Goal: Task Accomplishment & Management: Use online tool/utility

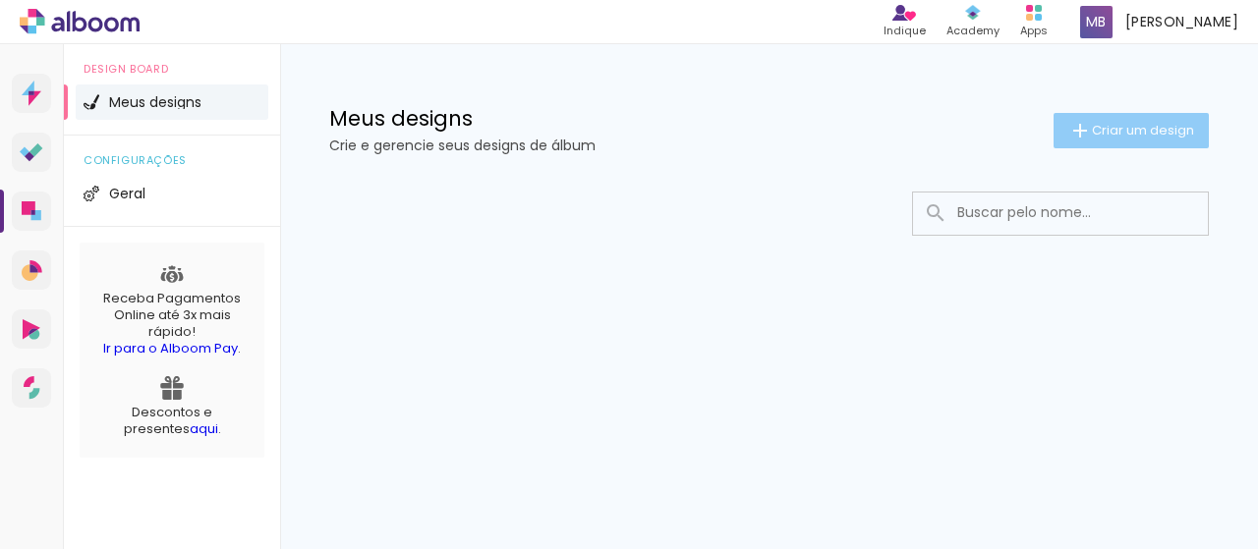
click at [1105, 136] on span "Criar um design" at bounding box center [1143, 130] width 102 height 13
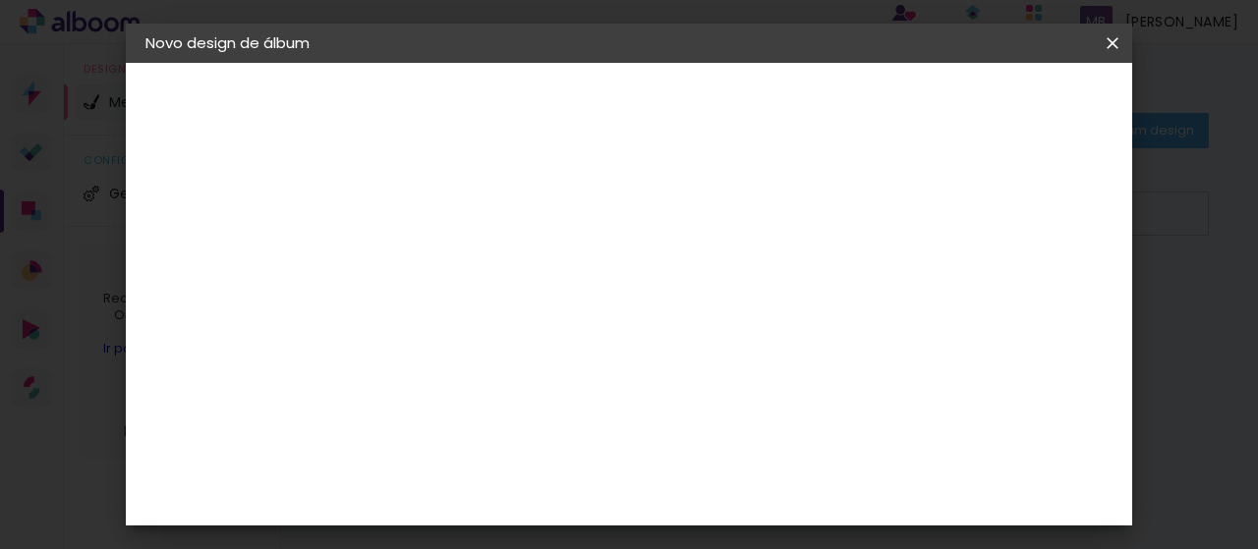
click at [467, 270] on input at bounding box center [467, 264] width 0 height 30
type input "[PERSON_NAME]"
type paper-input "[PERSON_NAME]"
click at [668, 114] on paper-button "Avançar" at bounding box center [620, 103] width 96 height 33
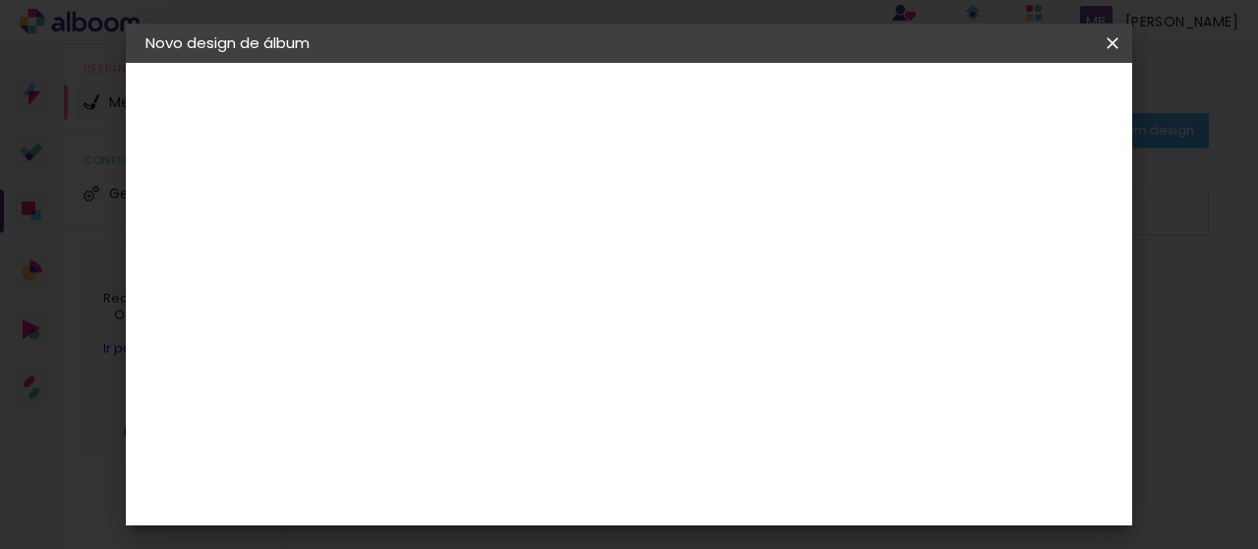
click at [0, 0] on slot "Avançar" at bounding box center [0, 0] width 0 height 0
click at [543, 331] on input "text" at bounding box center [505, 342] width 77 height 30
click at [697, 325] on paper-item "Padrão" at bounding box center [748, 326] width 393 height 39
type input "Padrão"
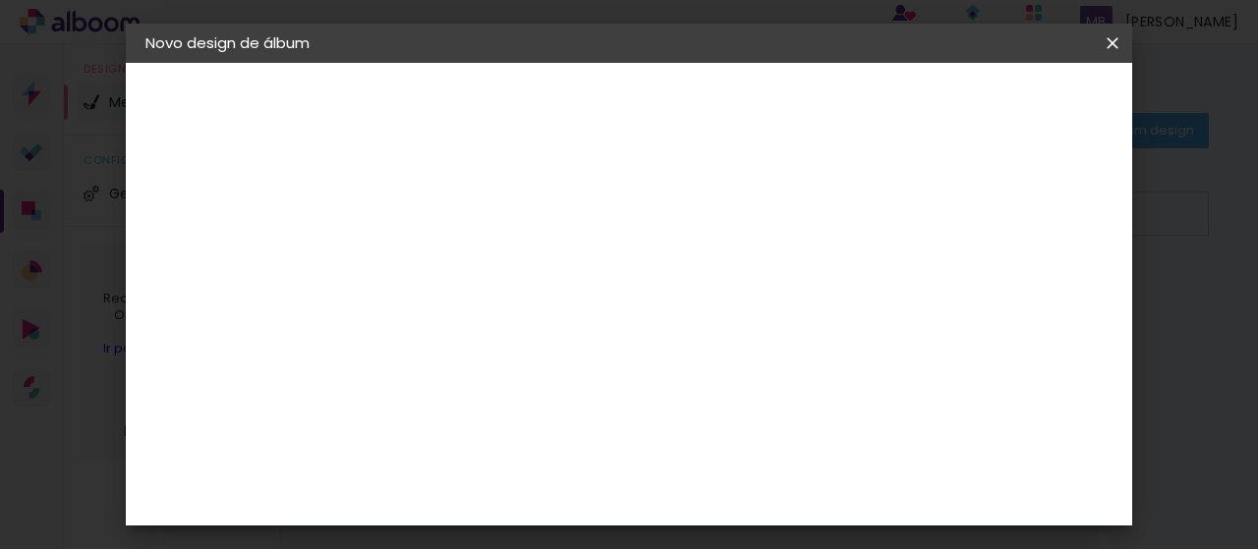
scroll to position [786, 0]
click at [0, 0] on slot "Avançar" at bounding box center [0, 0] width 0 height 0
click at [675, 214] on div "Mostrar sangria" at bounding box center [609, 212] width 131 height 25
type paper-checkbox "on"
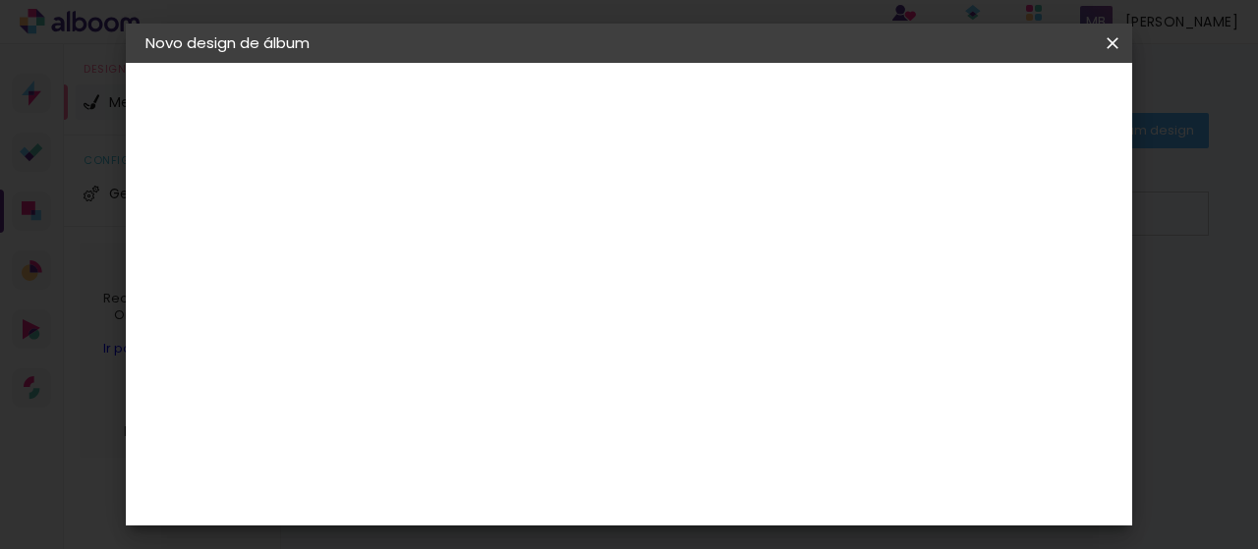
scroll to position [41, 0]
click at [685, 107] on span "Iniciar design" at bounding box center [662, 111] width 45 height 28
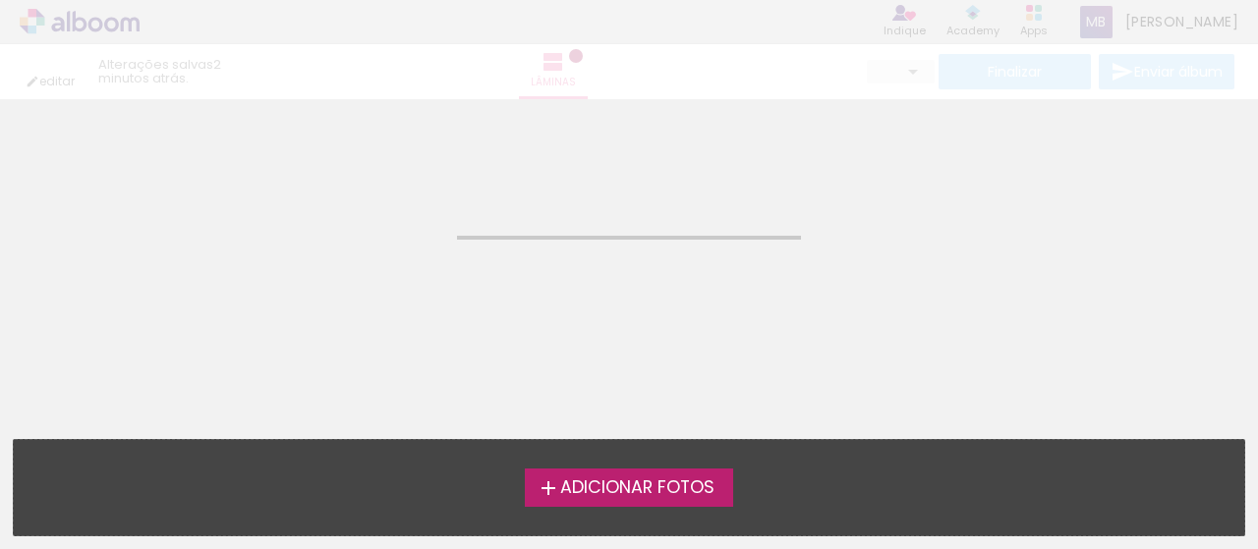
click at [588, 484] on span "Adicionar Fotos" at bounding box center [637, 488] width 154 height 18
click at [0, 0] on input "file" at bounding box center [0, 0] width 0 height 0
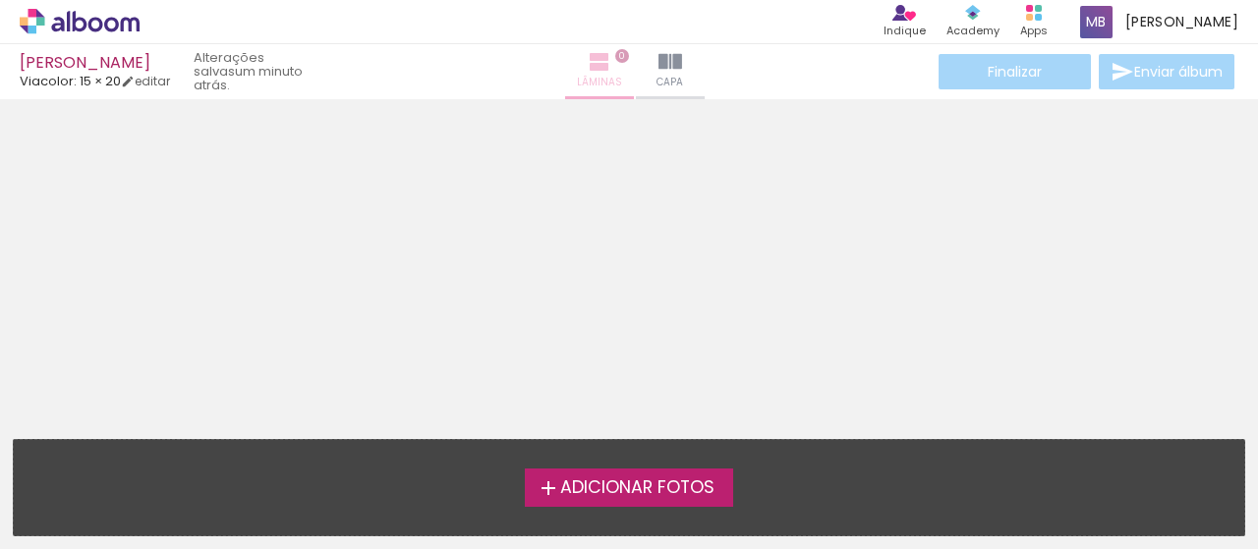
click at [588, 74] on span "Lâminas" at bounding box center [599, 83] width 45 height 18
click at [658, 60] on iron-icon at bounding box center [670, 62] width 24 height 24
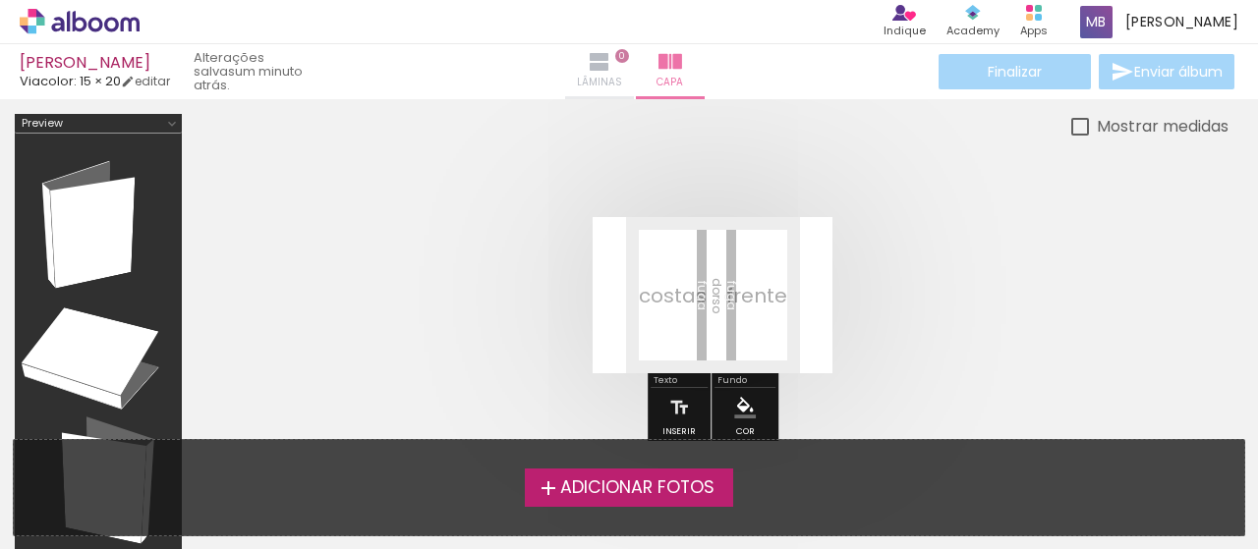
click at [588, 71] on iron-icon at bounding box center [600, 62] width 24 height 24
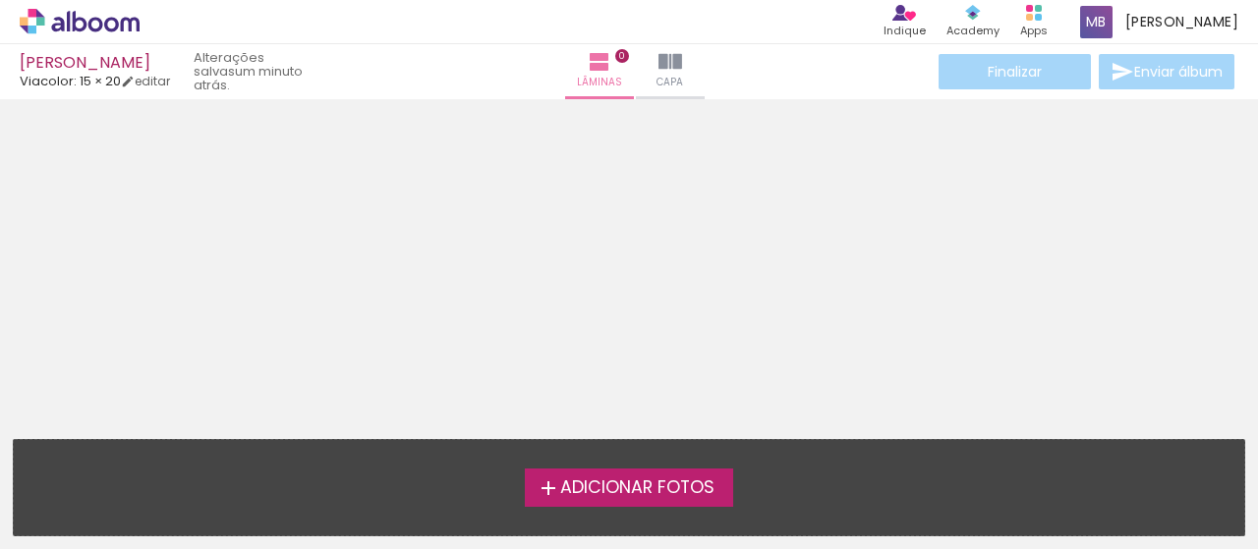
click at [663, 480] on span "Adicionar Fotos" at bounding box center [637, 488] width 154 height 18
click at [0, 0] on input "file" at bounding box center [0, 0] width 0 height 0
click at [883, 230] on div at bounding box center [629, 262] width 1258 height 313
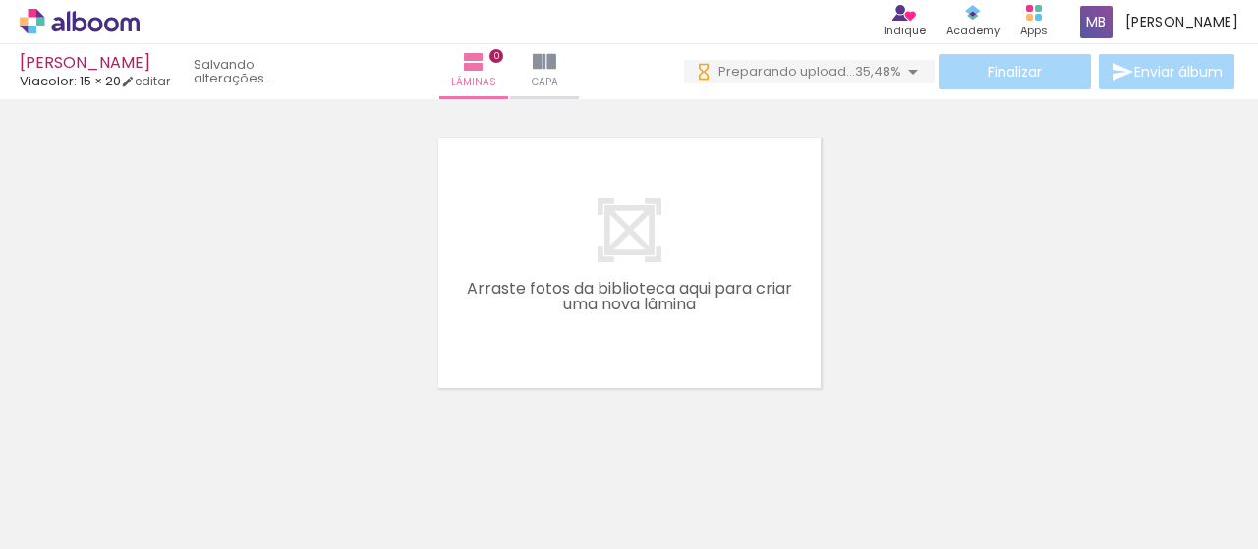
click at [1153, 326] on div at bounding box center [629, 238] width 1258 height 313
click at [202, 484] on div at bounding box center [196, 483] width 97 height 65
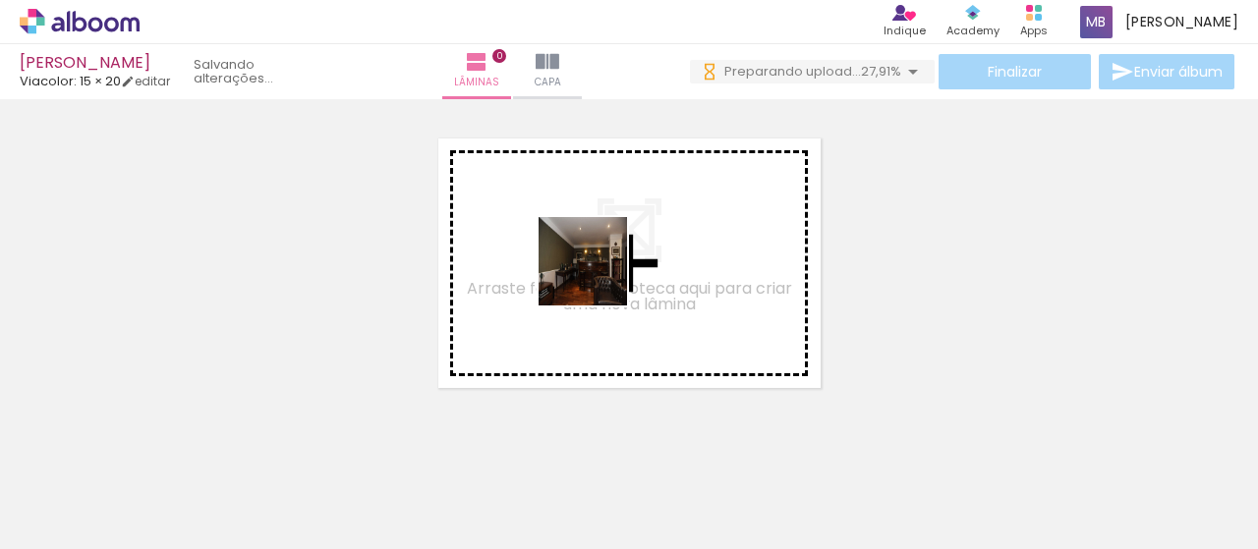
drag, startPoint x: 252, startPoint y: 465, endPoint x: 672, endPoint y: 256, distance: 469.3
click at [672, 248] on quentale-workspace at bounding box center [629, 274] width 1258 height 549
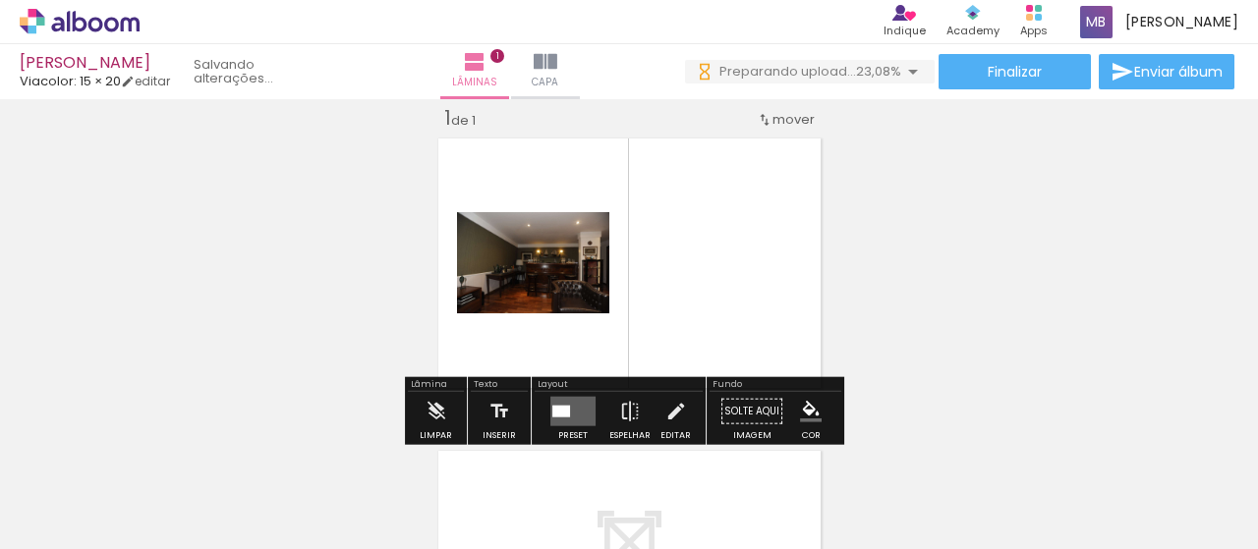
click at [556, 294] on quentale-photo at bounding box center [533, 262] width 152 height 101
click at [573, 412] on quentale-layouter at bounding box center [572, 411] width 45 height 29
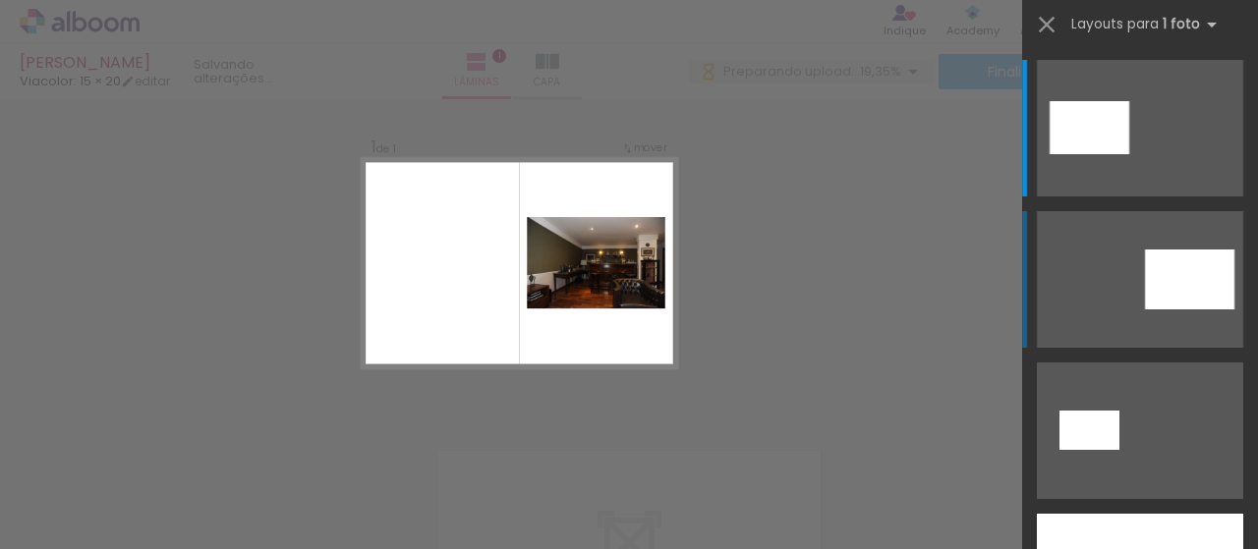
click at [1165, 290] on div at bounding box center [1189, 280] width 89 height 60
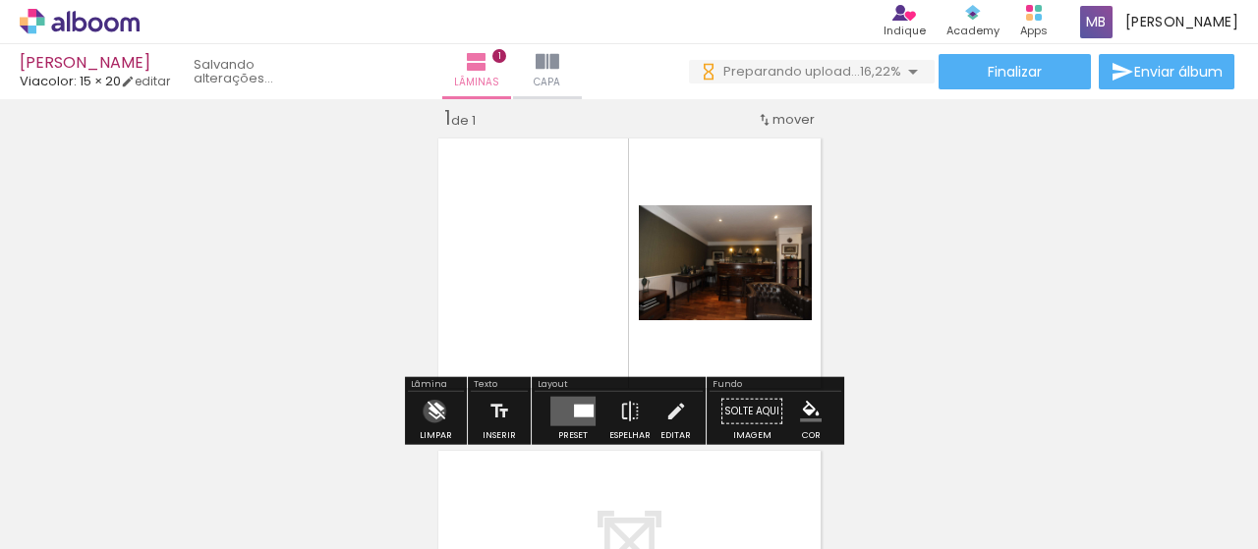
click at [434, 411] on iron-icon at bounding box center [436, 411] width 22 height 39
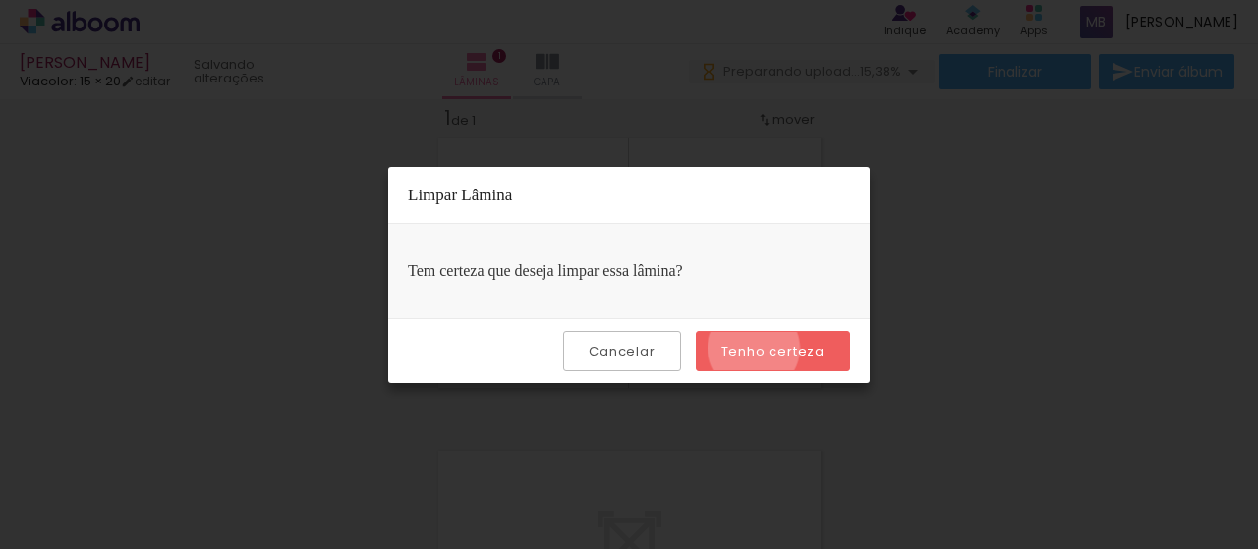
click at [0, 0] on slot "Tenho certeza" at bounding box center [0, 0] width 0 height 0
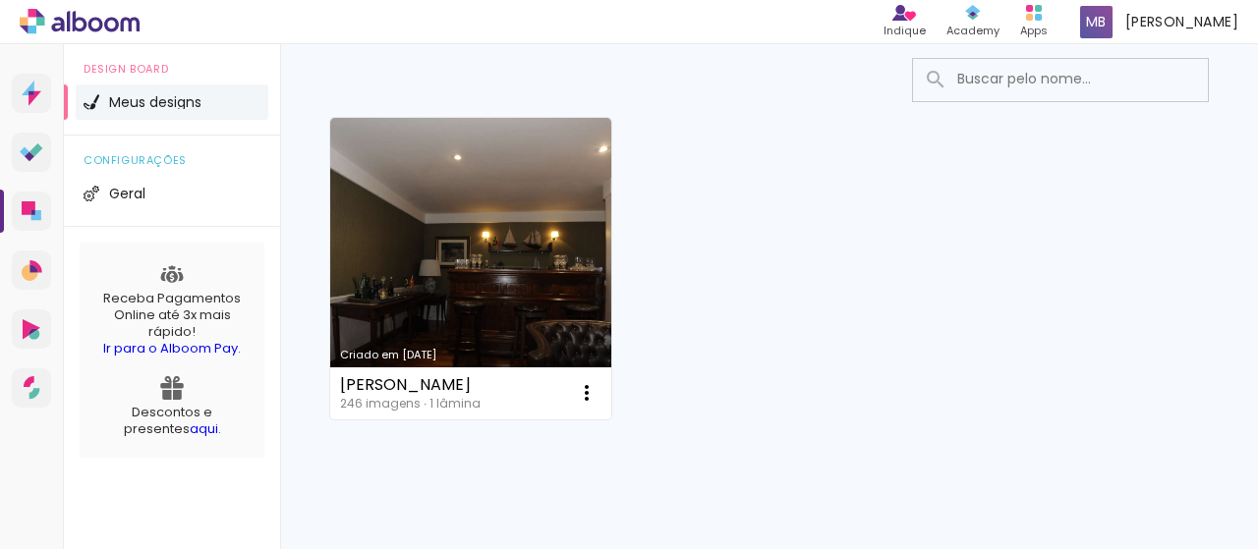
scroll to position [186, 0]
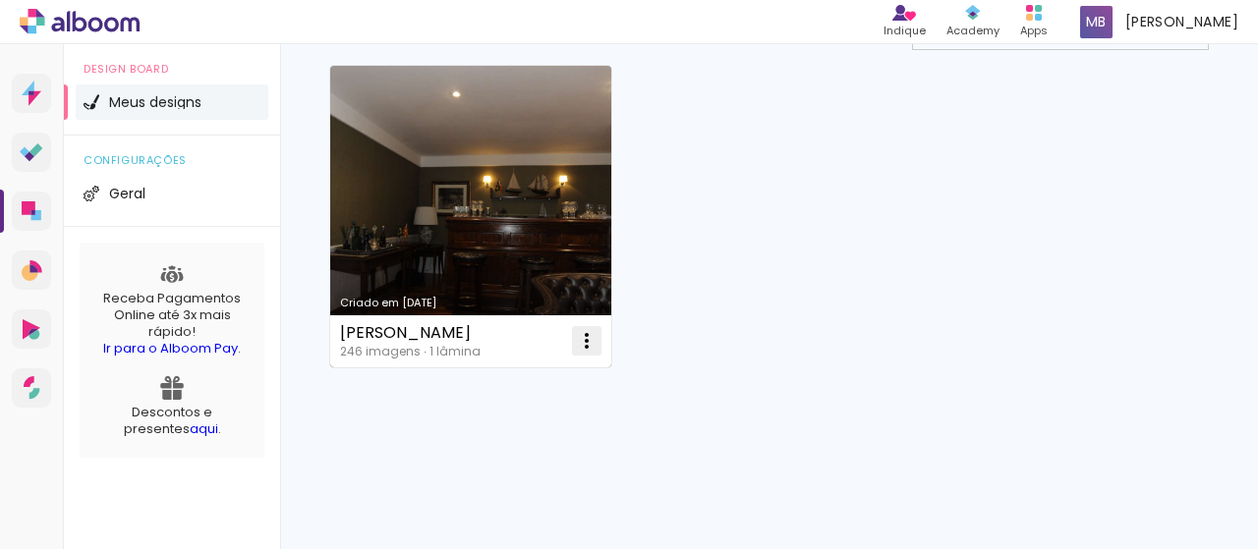
click at [587, 347] on iron-icon at bounding box center [587, 341] width 24 height 24
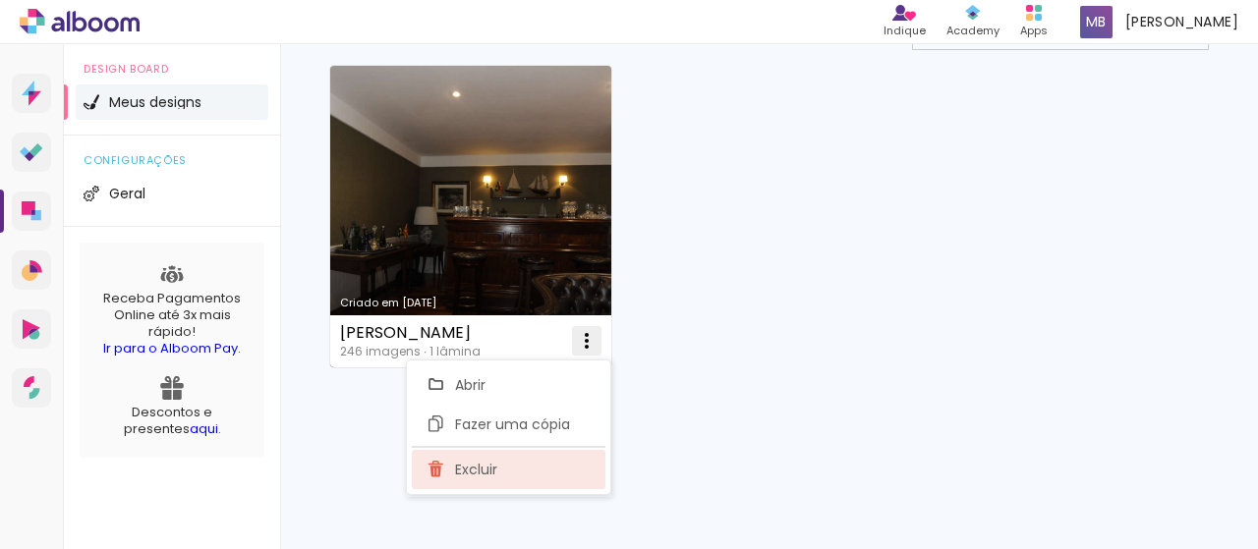
click at [546, 466] on paper-item "Excluir" at bounding box center [509, 469] width 194 height 39
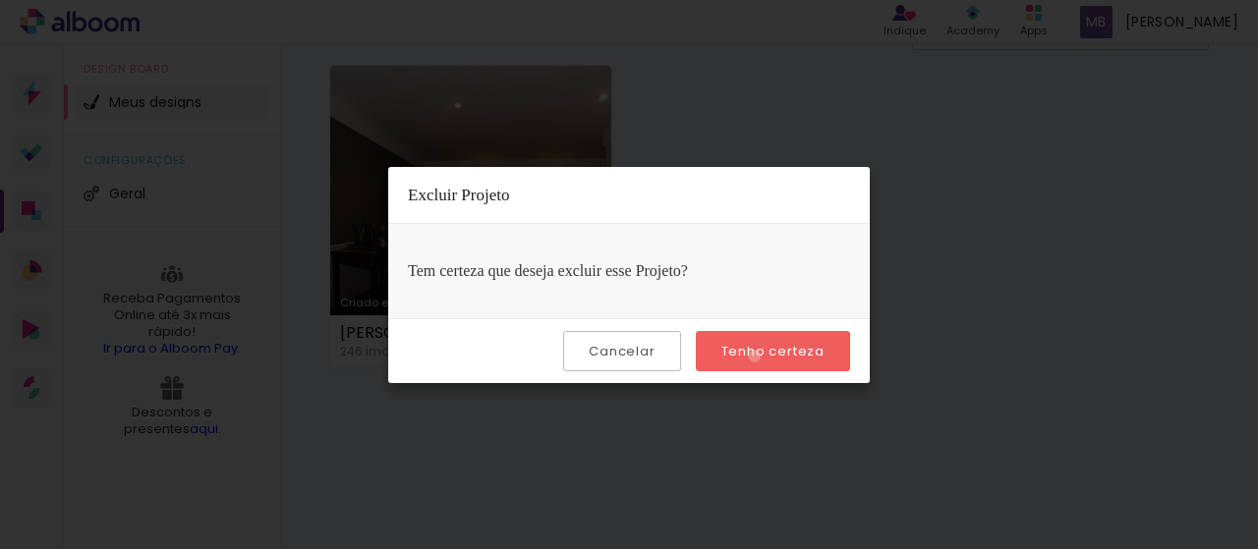
click at [0, 0] on slot "Tenho certeza" at bounding box center [0, 0] width 0 height 0
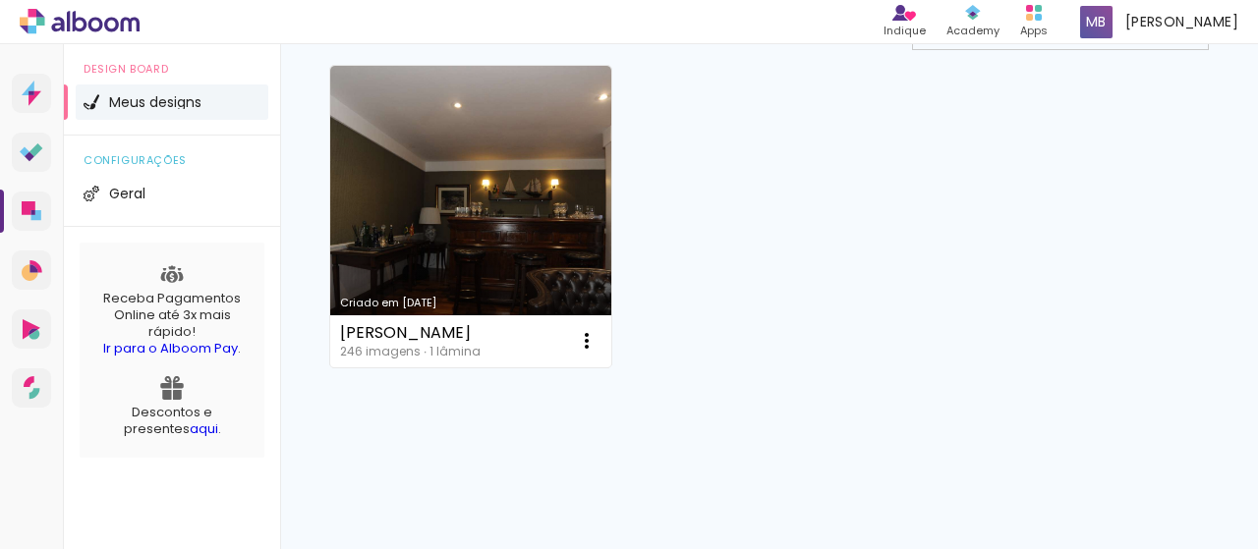
scroll to position [0, 0]
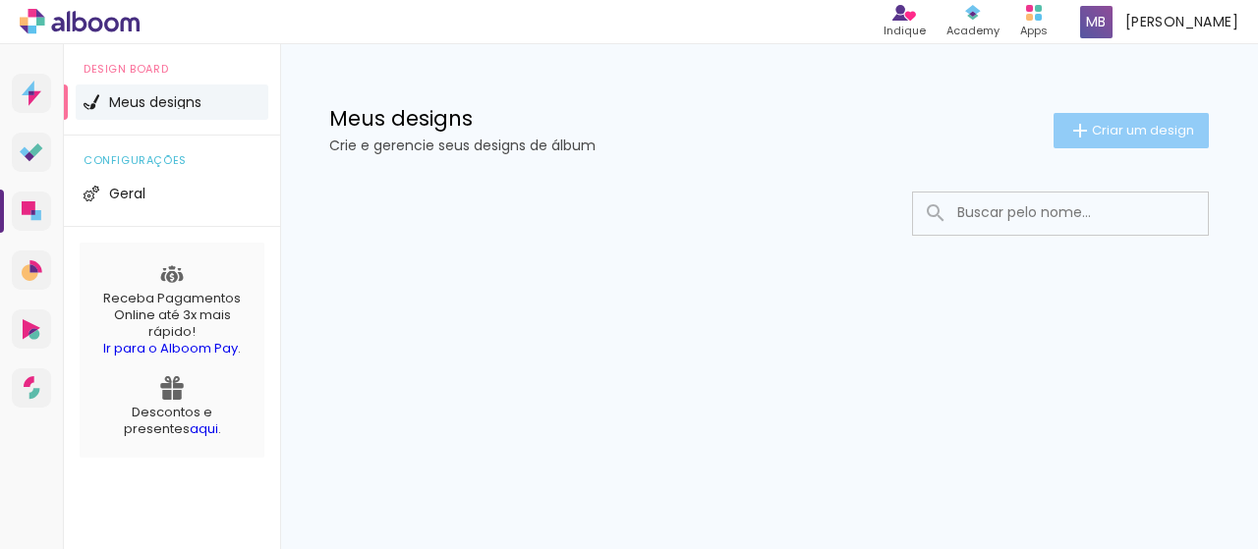
click at [1097, 130] on span "Criar um design" at bounding box center [1143, 130] width 102 height 13
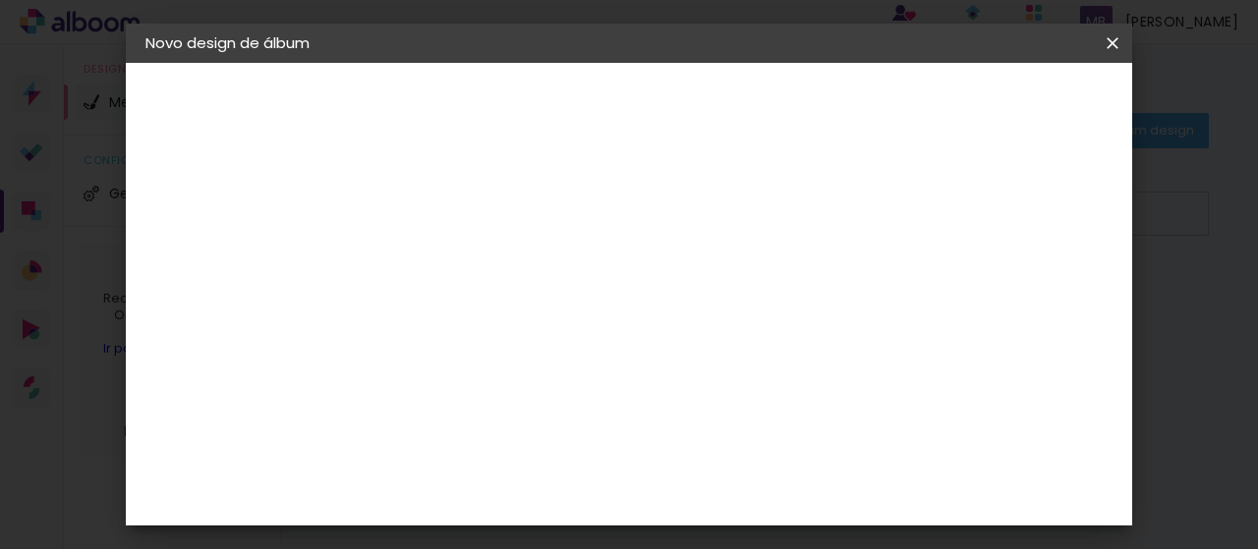
click at [467, 270] on input at bounding box center [467, 264] width 0 height 30
type input "apresentação de vinhos"
type paper-input "apresentação de vinhos"
click at [668, 98] on paper-button "Avançar" at bounding box center [620, 103] width 96 height 33
